Goal: Task Accomplishment & Management: Use online tool/utility

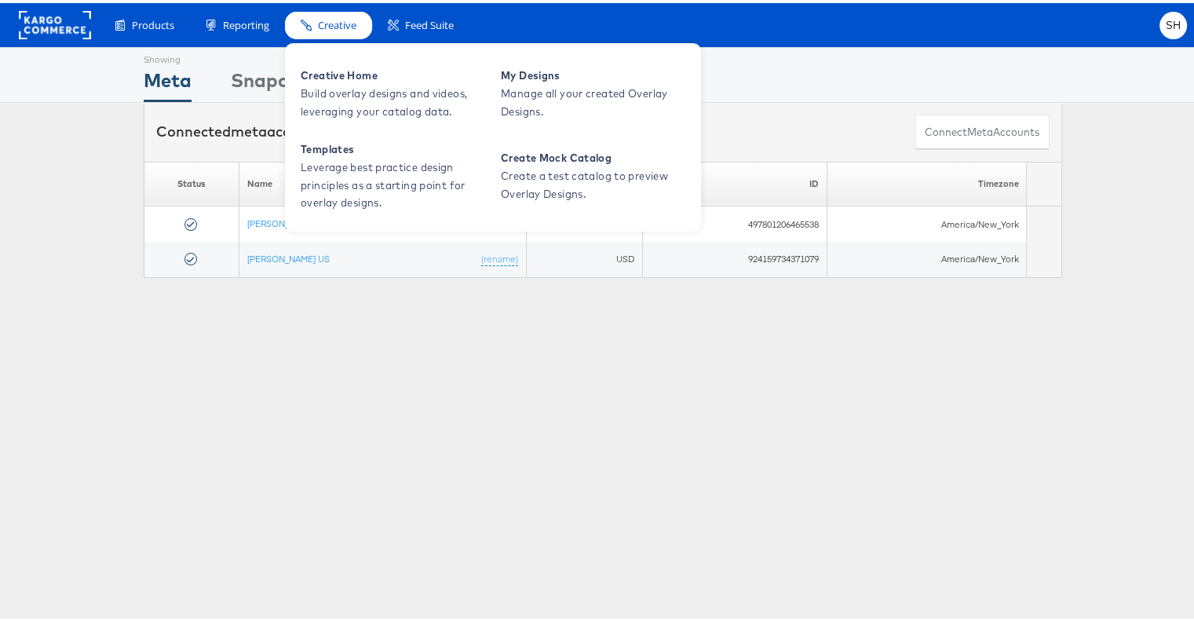
click at [317, 24] on div "Creative" at bounding box center [328, 22] width 87 height 27
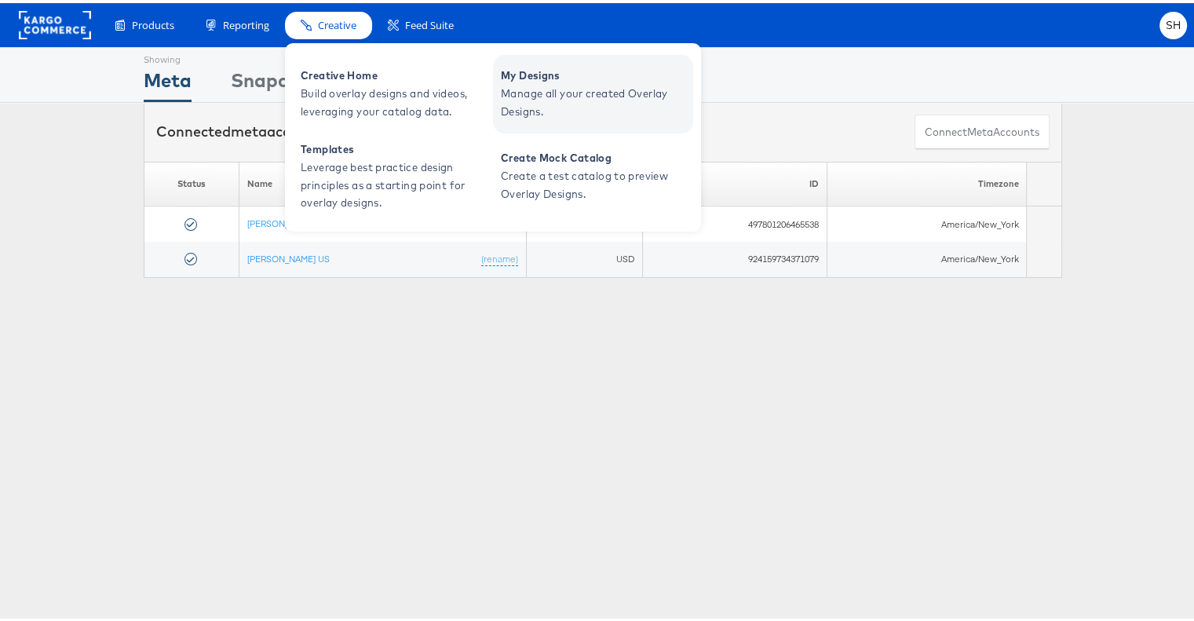
click at [531, 78] on span "My Designs" at bounding box center [595, 73] width 188 height 18
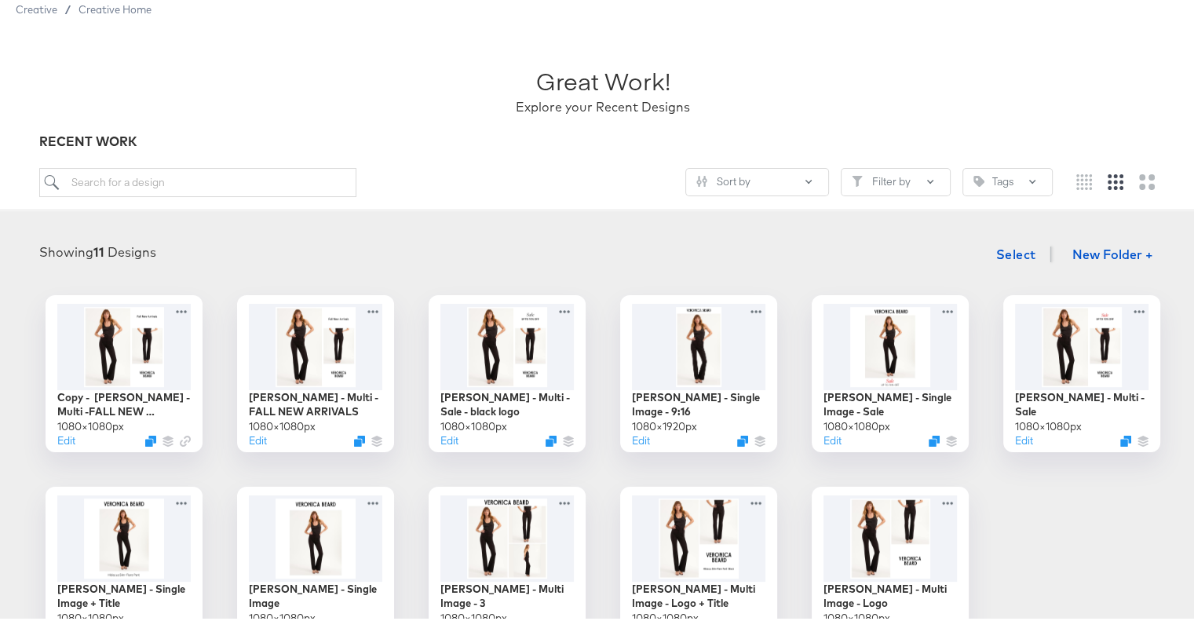
scroll to position [79, 0]
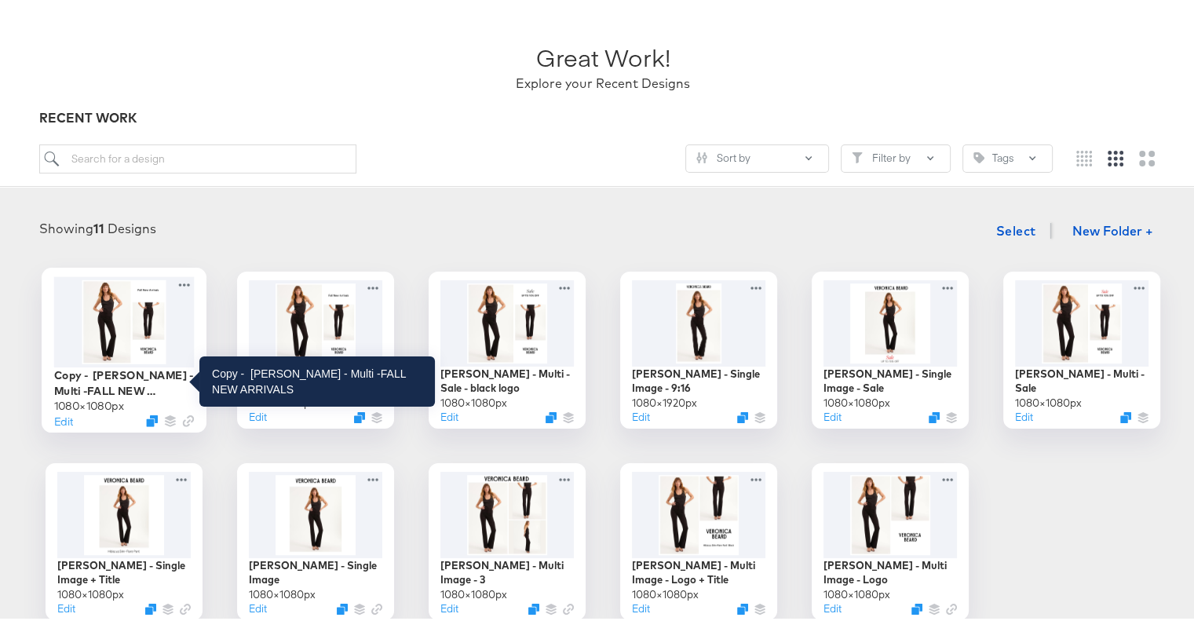
click at [108, 372] on div "Copy - Veronica Beard - Multi -FALL NEW ARRIVALS" at bounding box center [124, 379] width 141 height 31
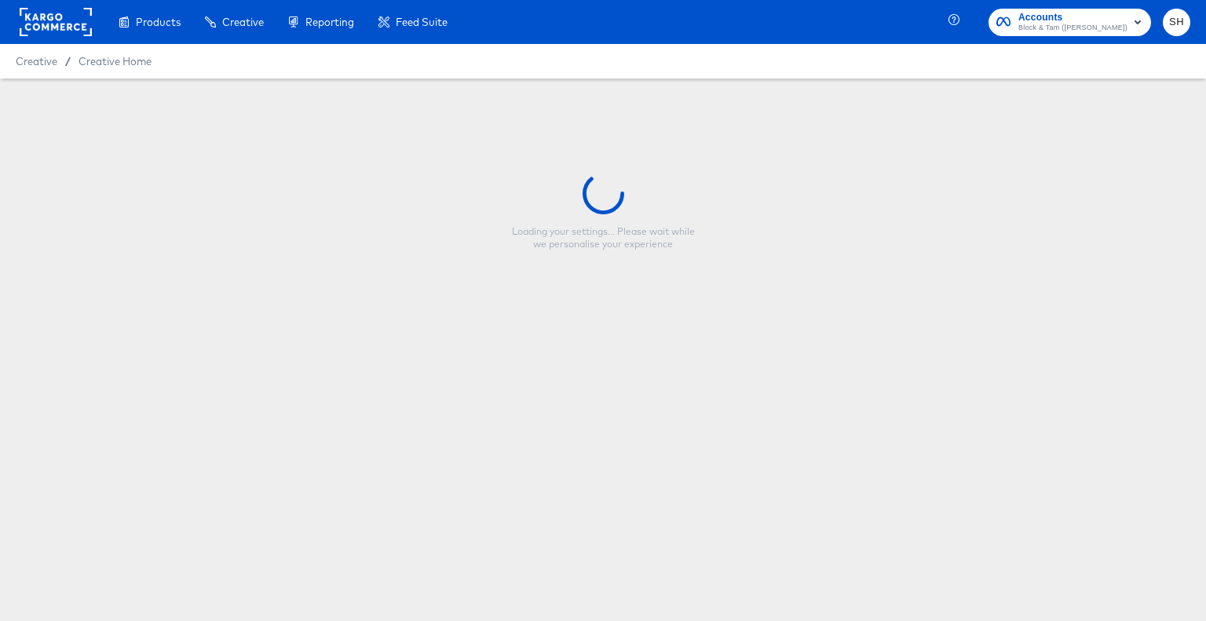
type input "Copy - Veronica Beard - Multi -FALL NEW ARRIVALS"
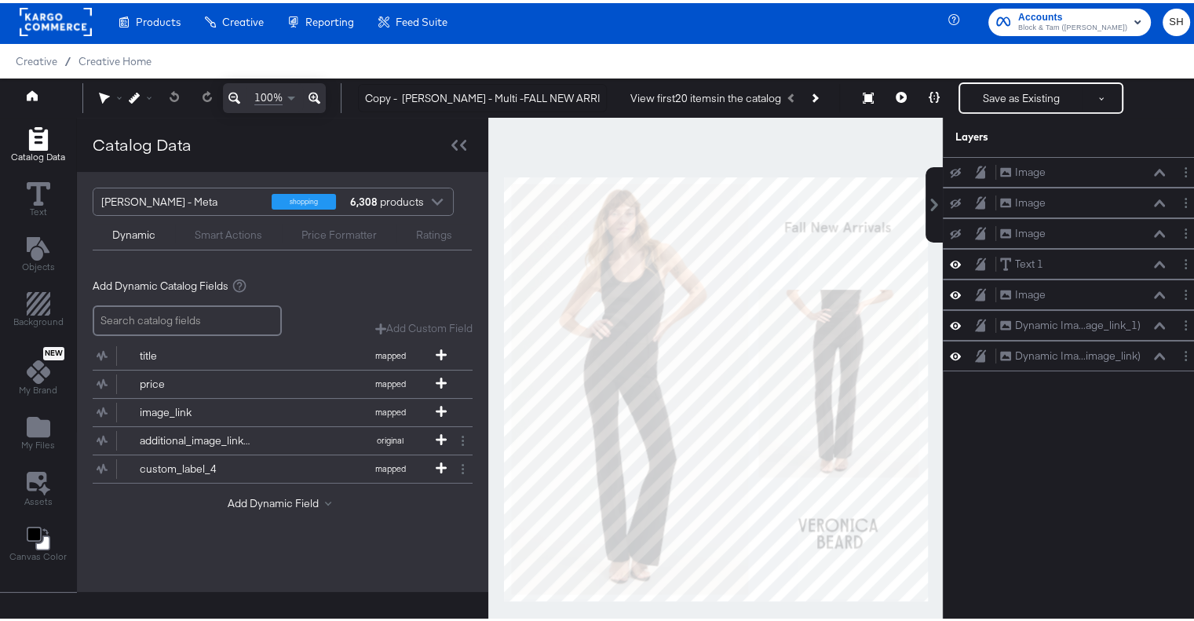
scroll to position [91, 0]
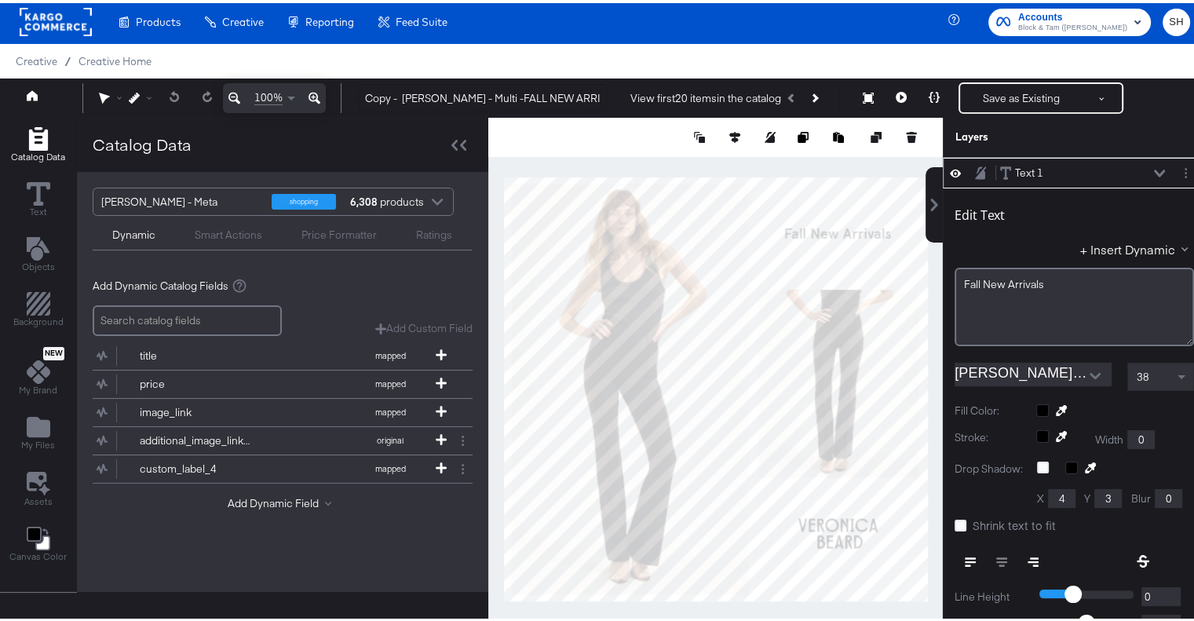
type input "94"
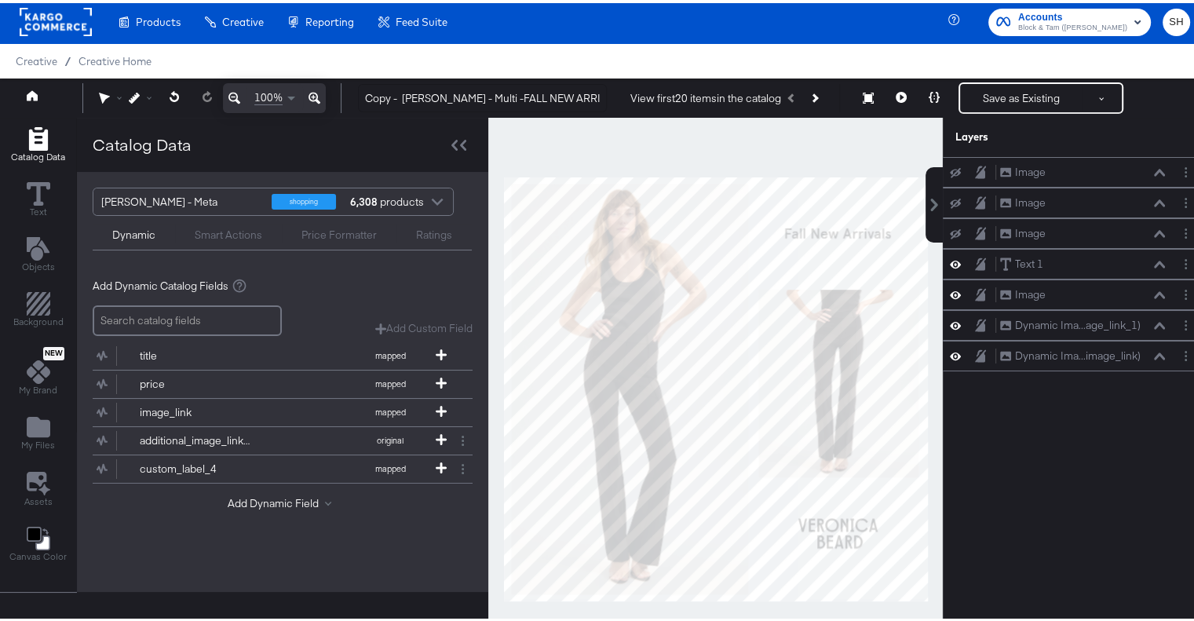
scroll to position [0, 0]
click at [1051, 102] on button "Save as Existing" at bounding box center [1021, 95] width 122 height 28
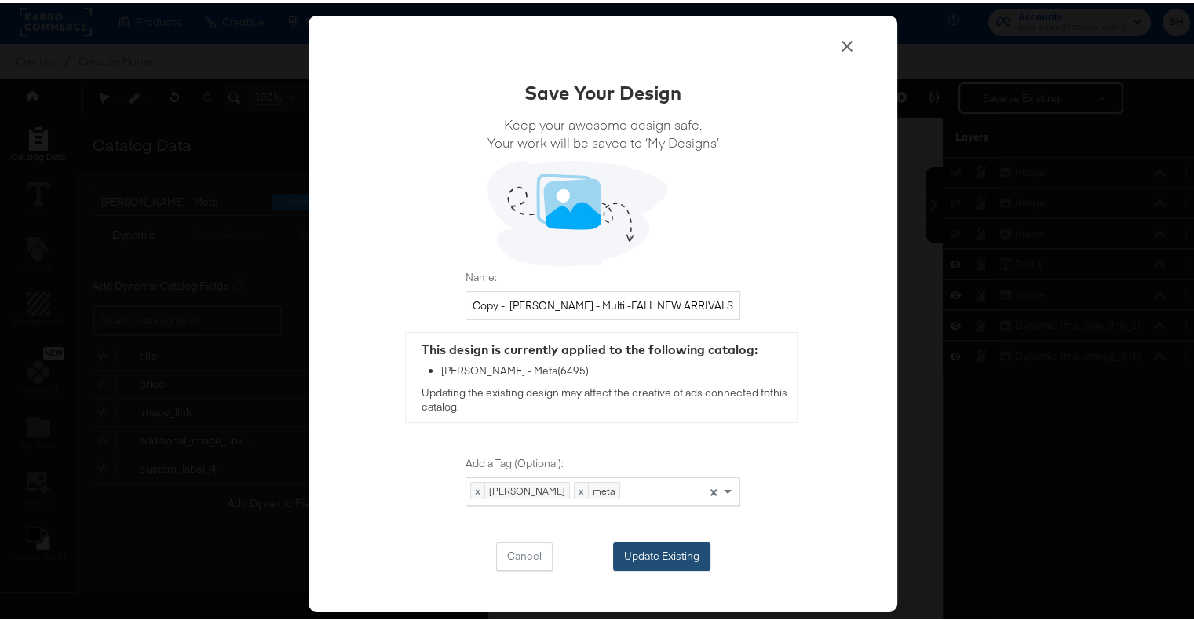
click at [668, 545] on button "Update Existing" at bounding box center [661, 553] width 97 height 28
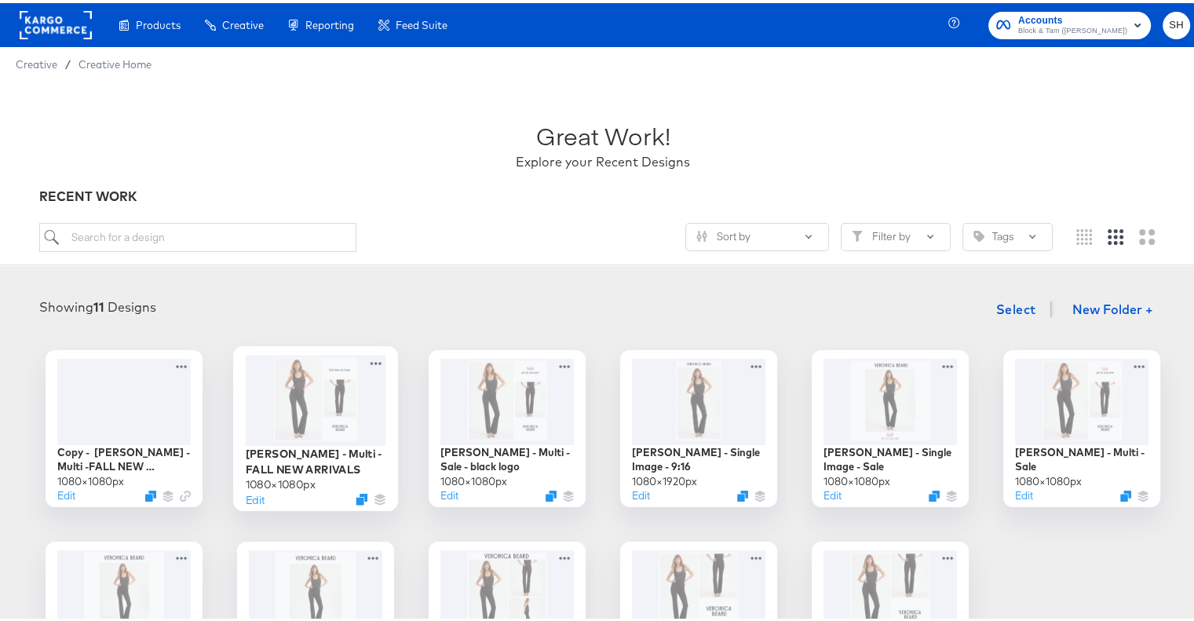
click at [339, 411] on div at bounding box center [316, 397] width 141 height 90
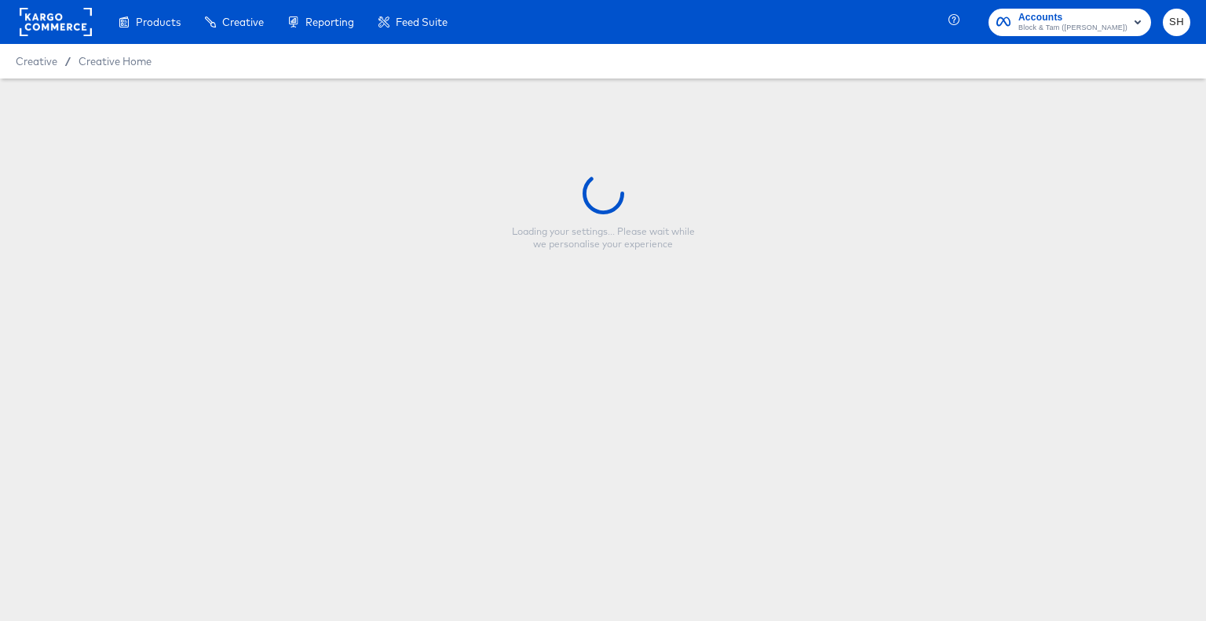
type input "Veronica Beard - Multi -FALL NEW ARRIVALS"
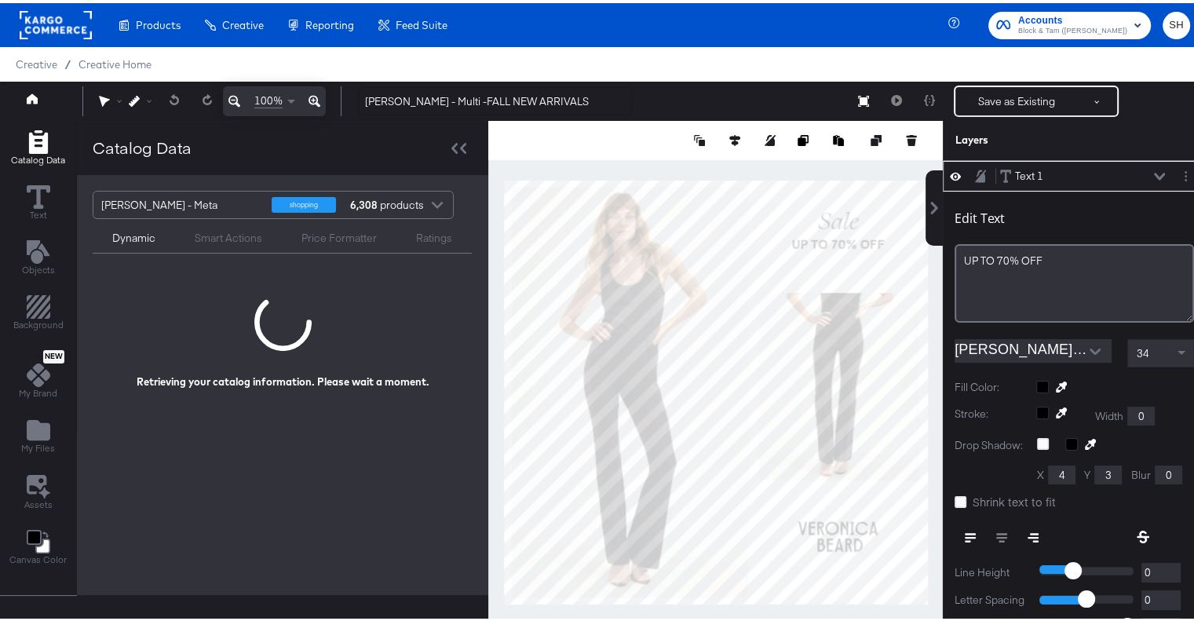
scroll to position [3, 0]
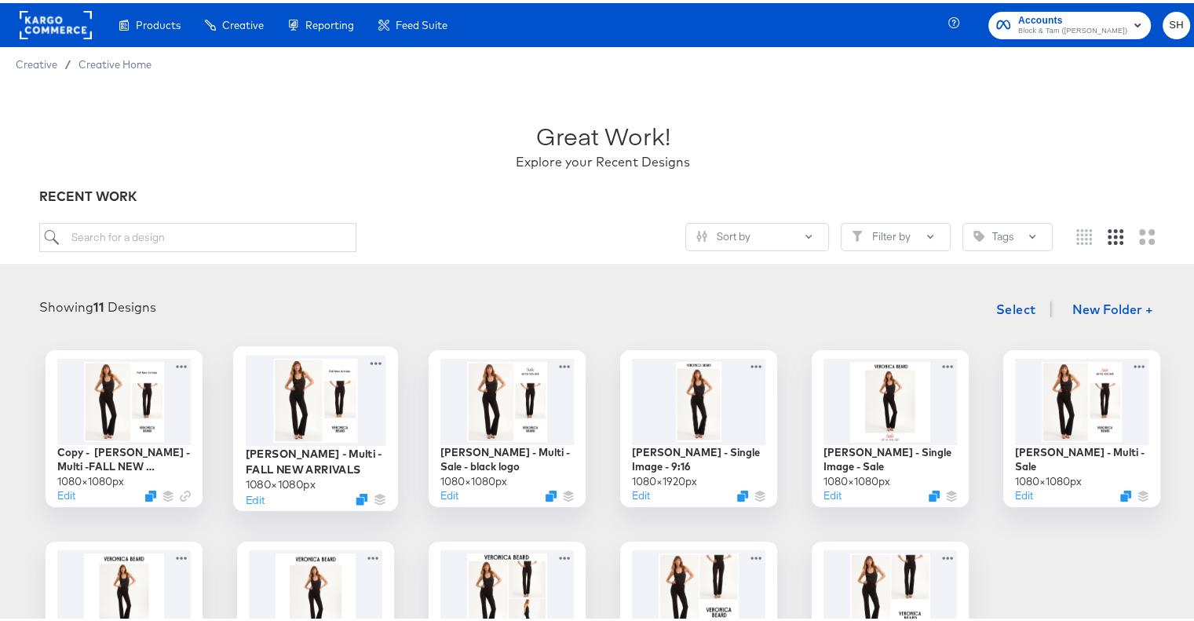
click at [298, 438] on div at bounding box center [316, 397] width 141 height 90
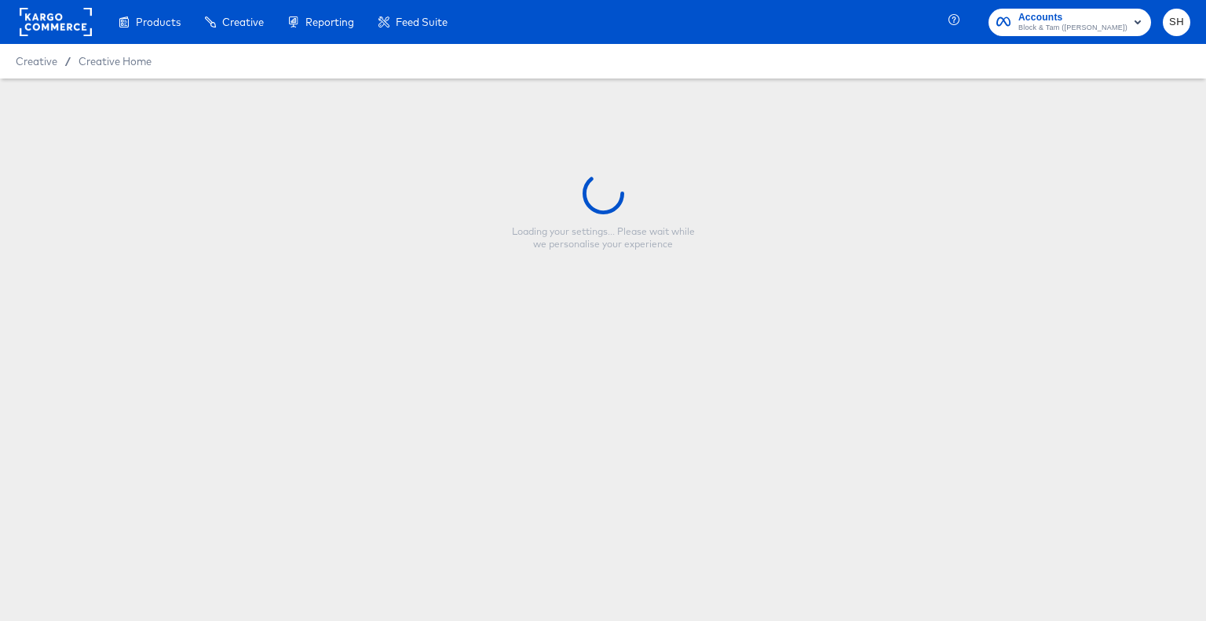
type input "Veronica Beard - Multi -FALL NEW ARRIVALS"
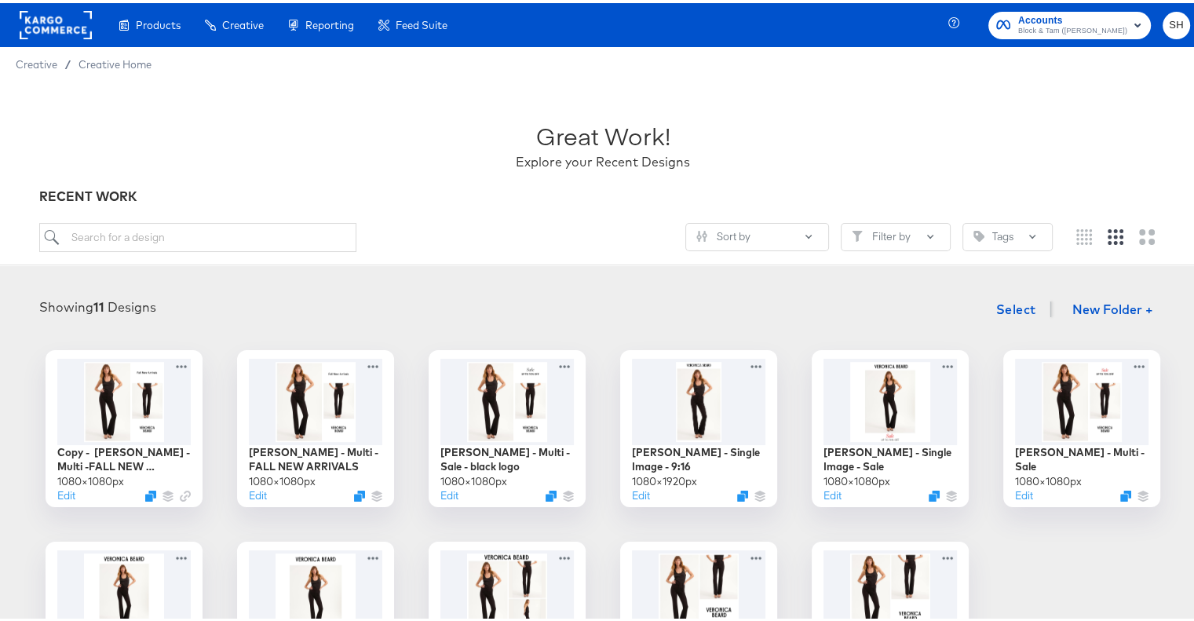
click at [804, 100] on div "Great Work! Explore your Recent Designs" at bounding box center [602, 135] width 1127 height 98
